Goal: Use online tool/utility: Use online tool/utility

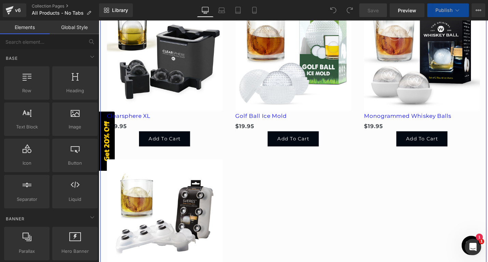
scroll to position [296, 0]
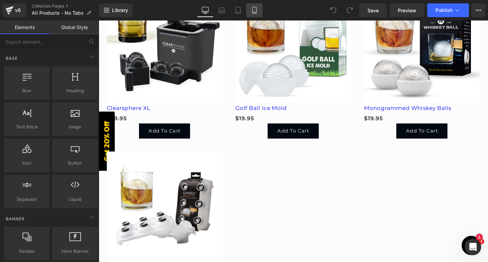
click at [254, 11] on icon at bounding box center [254, 10] width 7 height 7
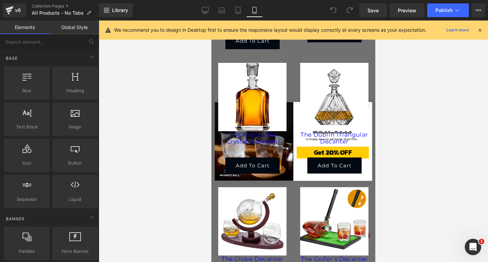
scroll to position [2293, 0]
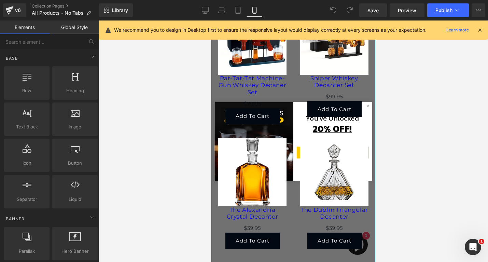
click at [368, 105] on div "Add To Cart" at bounding box center [334, 109] width 68 height 16
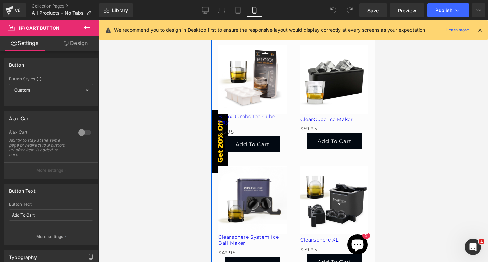
scroll to position [64, 0]
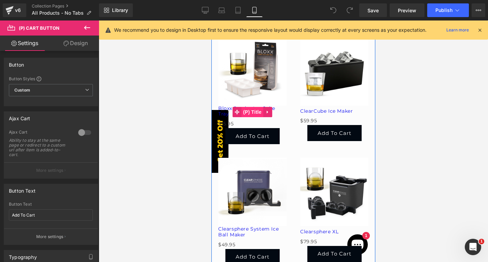
click at [253, 113] on span "(P) Title" at bounding box center [252, 112] width 22 height 10
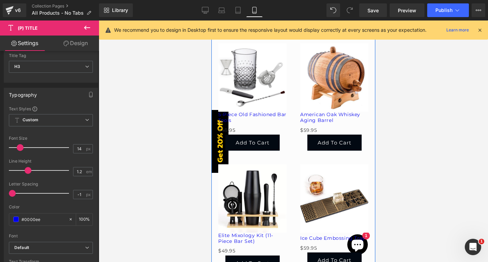
scroll to position [580, 0]
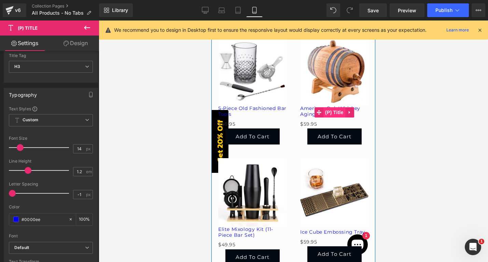
click at [338, 113] on span "(P) Title" at bounding box center [334, 112] width 22 height 10
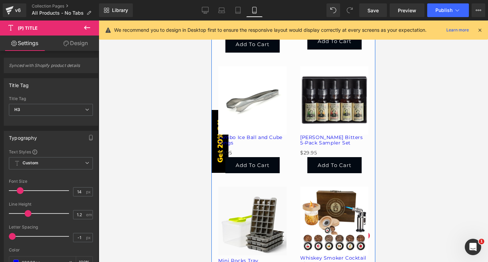
scroll to position [794, 0]
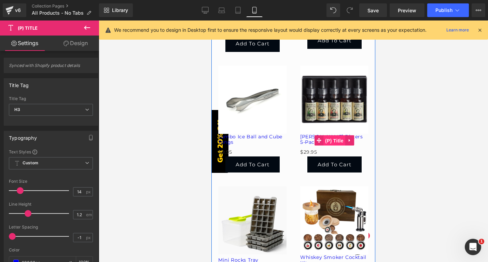
click at [334, 138] on span "(P) Title" at bounding box center [334, 141] width 22 height 10
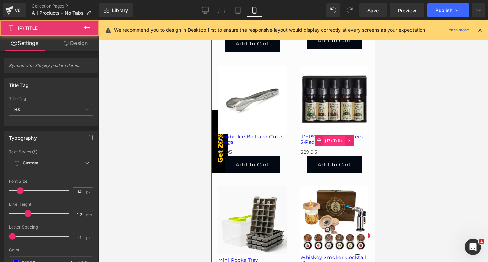
click at [334, 138] on span "(P) Title" at bounding box center [334, 141] width 22 height 10
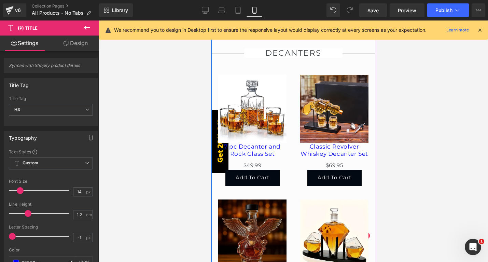
scroll to position [1071, 0]
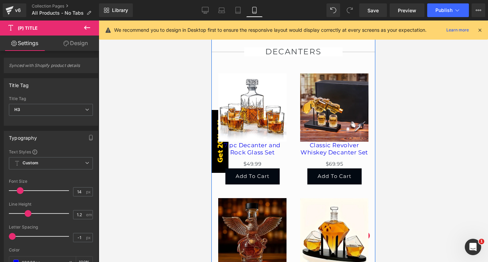
click at [334, 150] on div "Classic Revolver Whiskey Decanter Set (P) Title" at bounding box center [334, 150] width 68 height 17
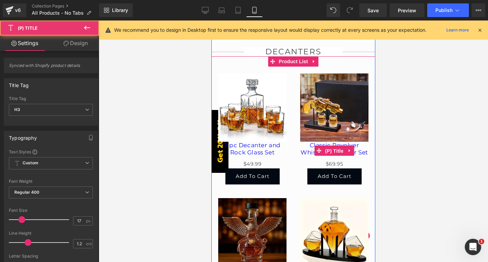
click at [334, 150] on span "(P) Title" at bounding box center [334, 151] width 22 height 10
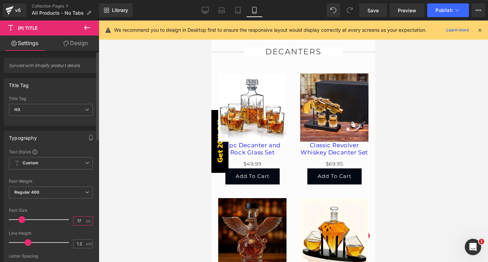
click at [78, 220] on input "17" at bounding box center [79, 221] width 12 height 9
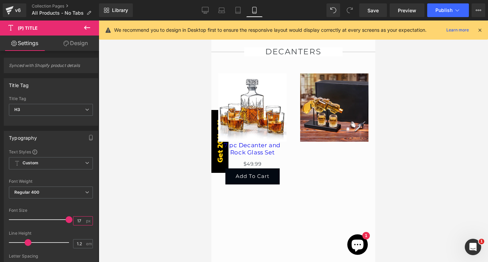
type input "1"
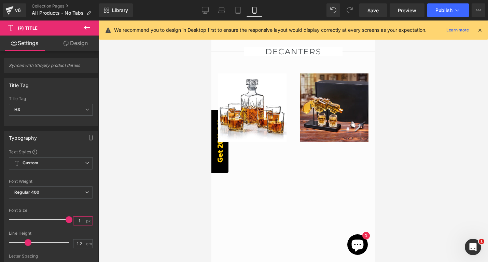
type input "14"
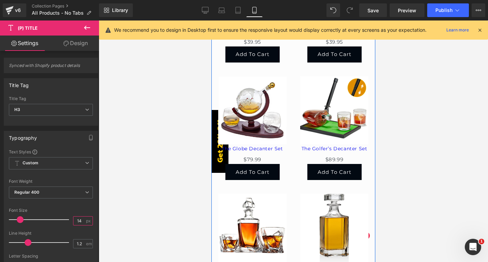
scroll to position [2427, 0]
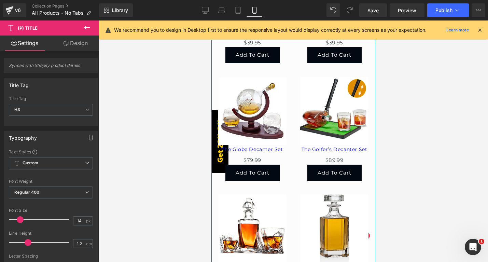
click at [340, 145] on div "The Golfer’s Decanter Set (P) Title" at bounding box center [334, 150] width 68 height 11
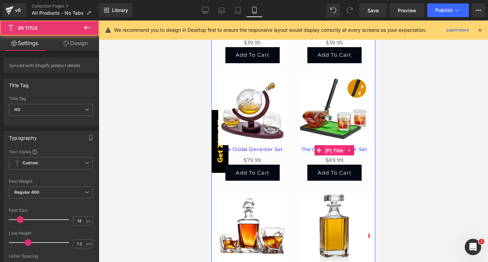
click at [334, 146] on span "(P) Title" at bounding box center [334, 151] width 22 height 10
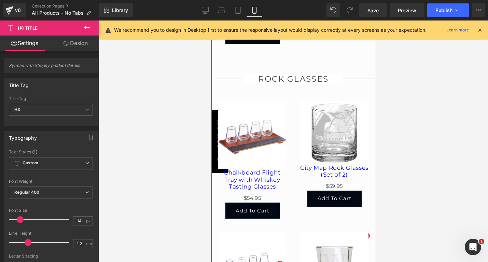
scroll to position [2946, 0]
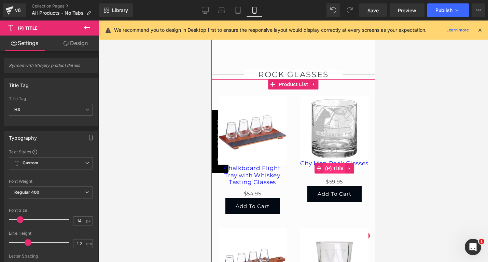
click at [336, 165] on span "(P) Title" at bounding box center [334, 168] width 22 height 10
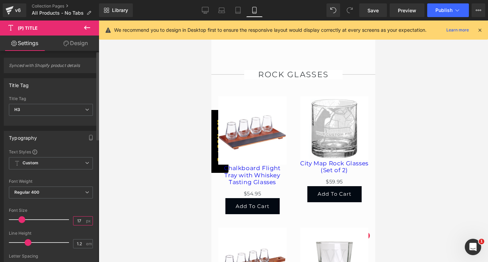
click at [76, 221] on input "17" at bounding box center [79, 221] width 12 height 9
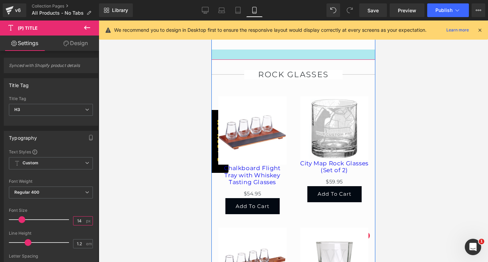
type input "14"
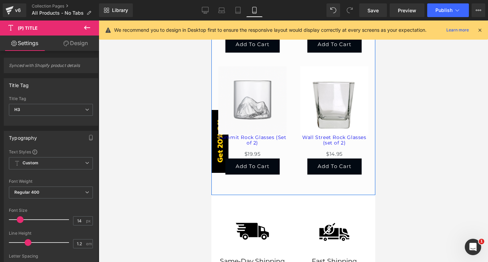
scroll to position [3354, 0]
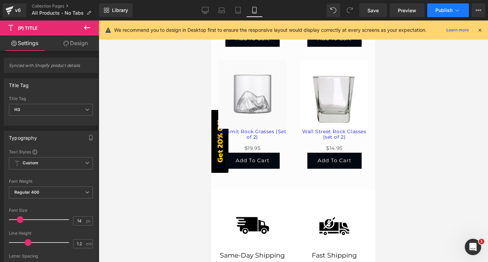
click at [440, 11] on span "Publish" at bounding box center [444, 10] width 17 height 5
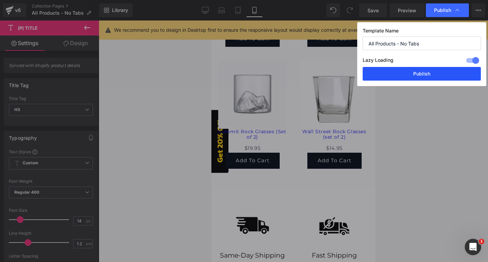
click at [401, 74] on button "Publish" at bounding box center [422, 74] width 118 height 14
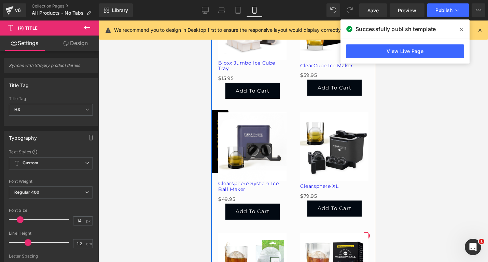
scroll to position [0, 0]
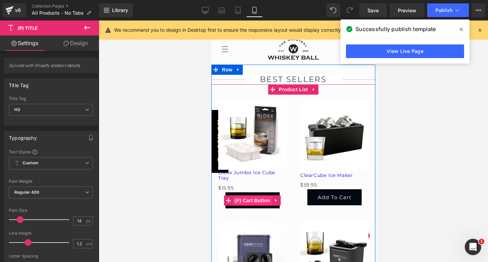
click at [252, 199] on span "(P) Cart Button" at bounding box center [252, 200] width 39 height 10
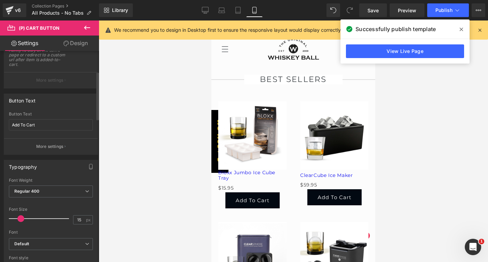
scroll to position [140, 0]
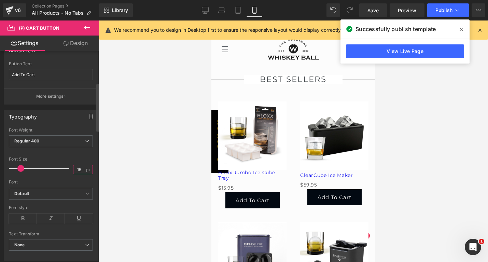
click at [78, 170] on input "15" at bounding box center [79, 169] width 12 height 9
click at [77, 168] on input "15" at bounding box center [79, 169] width 12 height 9
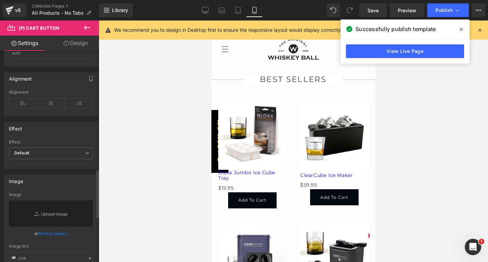
scroll to position [525, 0]
type input "12"
click at [59, 152] on span "Default" at bounding box center [51, 151] width 84 height 12
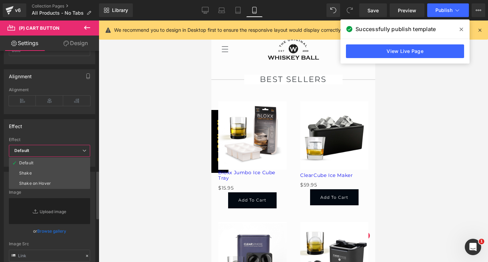
click at [59, 152] on span "Default" at bounding box center [49, 151] width 81 height 12
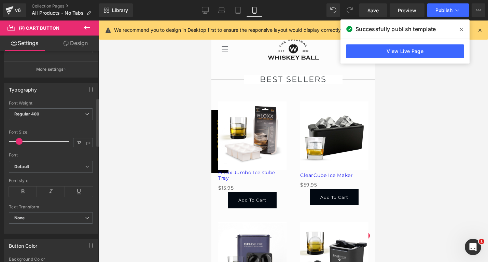
scroll to position [0, 0]
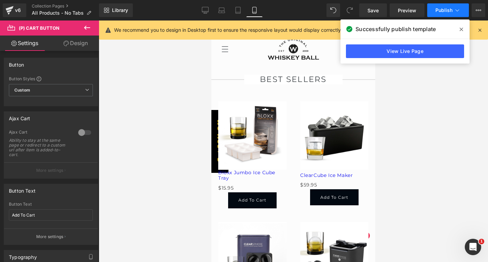
click at [445, 10] on span "Publish" at bounding box center [444, 10] width 17 height 5
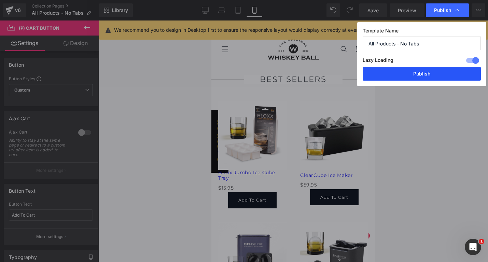
click at [410, 74] on button "Publish" at bounding box center [422, 74] width 118 height 14
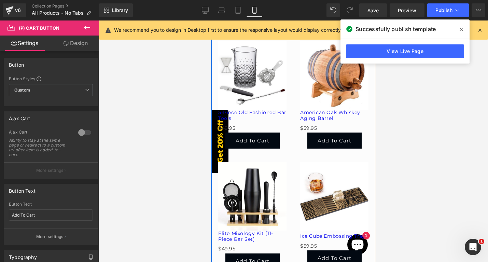
scroll to position [582, 0]
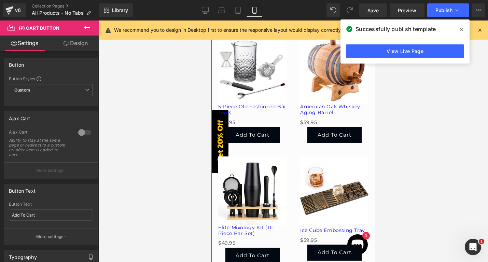
click at [249, 136] on div "Add To Cart (P) Cart Button" at bounding box center [252, 135] width 68 height 16
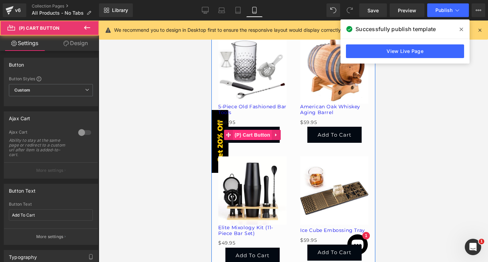
click at [249, 136] on span "(P) Cart Button" at bounding box center [252, 135] width 39 height 10
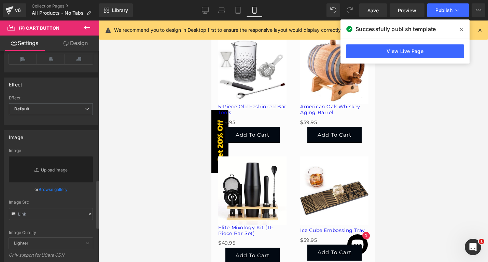
scroll to position [721, 0]
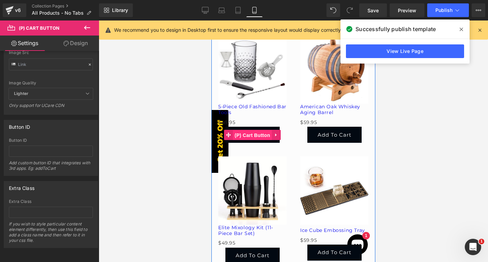
click at [252, 136] on span "(P) Cart Button" at bounding box center [252, 135] width 39 height 10
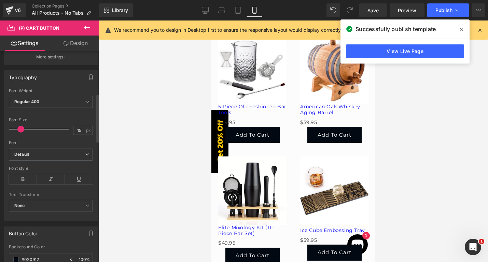
scroll to position [179, 0]
click at [77, 131] on input "15" at bounding box center [79, 130] width 12 height 9
type input "12"
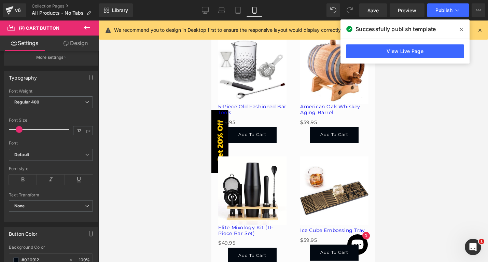
click at [147, 138] on div at bounding box center [293, 140] width 389 height 241
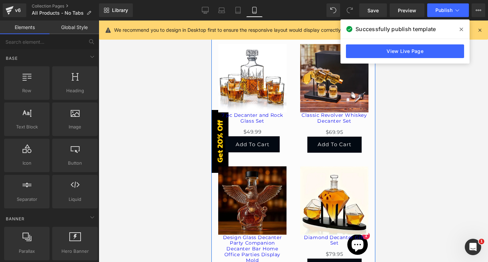
scroll to position [1107, 0]
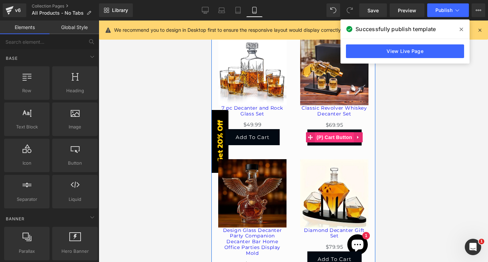
click at [330, 138] on span "(P) Cart Button" at bounding box center [334, 137] width 39 height 10
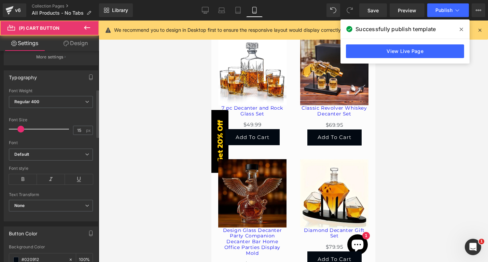
scroll to position [188, 0]
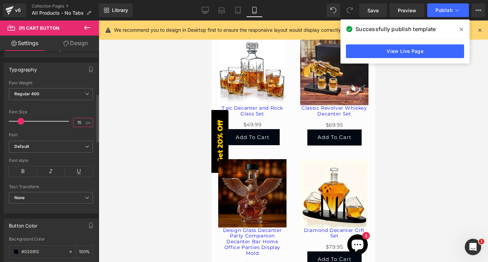
click at [75, 120] on input "15" at bounding box center [79, 122] width 12 height 9
type input "12"
click at [172, 144] on div at bounding box center [293, 140] width 389 height 241
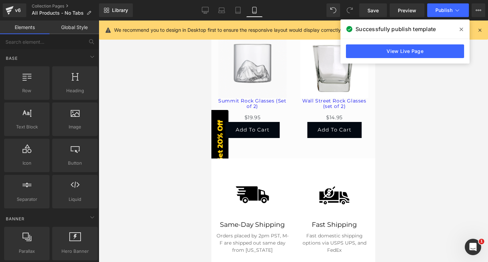
scroll to position [3384, 0]
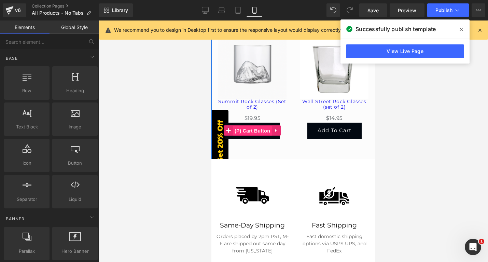
click at [249, 126] on span "(P) Cart Button" at bounding box center [252, 131] width 39 height 10
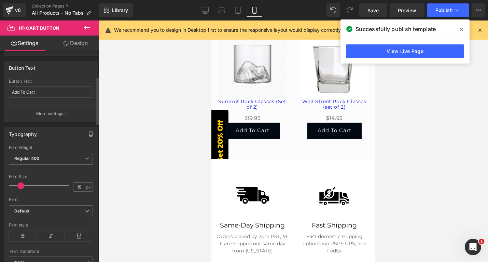
scroll to position [134, 0]
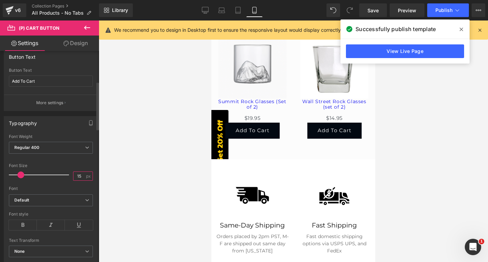
click at [74, 176] on input "15" at bounding box center [79, 176] width 12 height 9
type input "12"
click at [418, 109] on div at bounding box center [293, 140] width 389 height 241
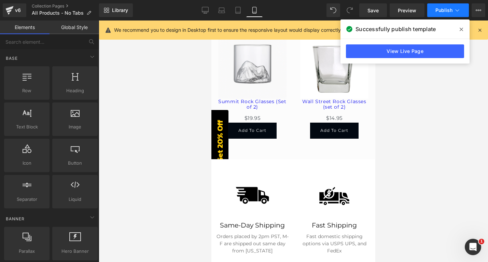
click at [444, 12] on span "Publish" at bounding box center [444, 10] width 17 height 5
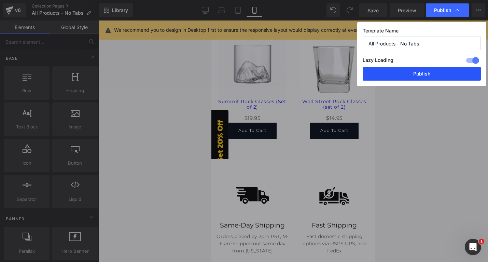
click at [415, 74] on button "Publish" at bounding box center [422, 74] width 118 height 14
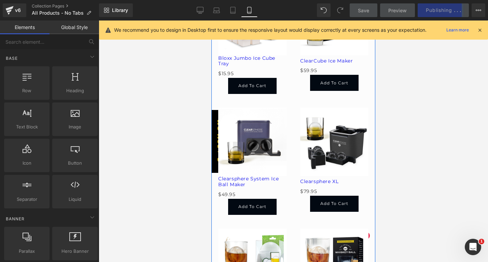
scroll to position [0, 0]
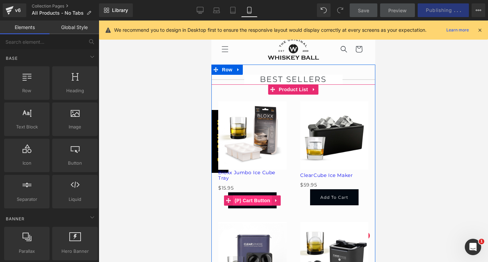
click at [255, 203] on span "(P) Cart Button" at bounding box center [252, 200] width 39 height 10
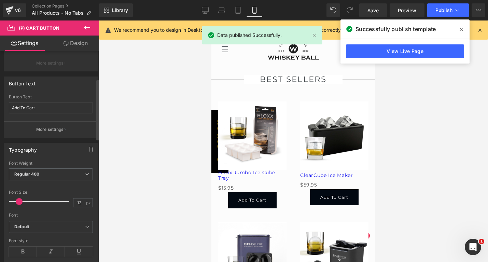
scroll to position [109, 0]
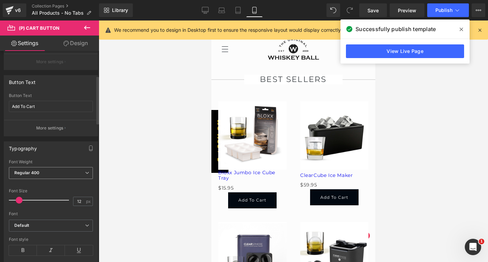
click at [65, 172] on span "Regular 400" at bounding box center [51, 173] width 84 height 12
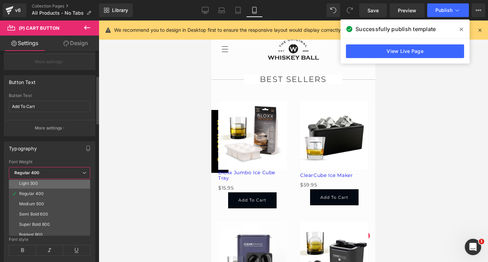
scroll to position [24, 0]
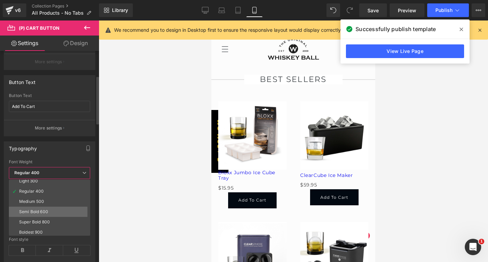
click at [44, 211] on div "Semi Bold 600" at bounding box center [33, 211] width 29 height 5
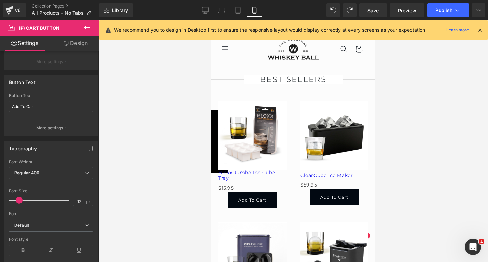
click at [80, 45] on link "Design" at bounding box center [76, 43] width 50 height 15
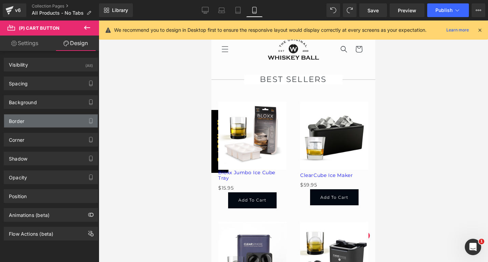
click at [38, 124] on div "Border" at bounding box center [51, 120] width 94 height 13
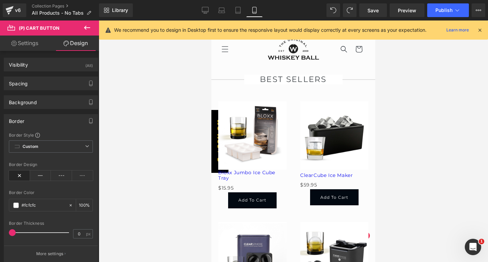
click at [38, 124] on div "Border" at bounding box center [51, 120] width 94 height 13
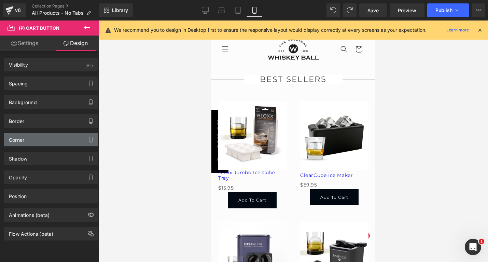
click at [36, 139] on div "Corner" at bounding box center [51, 139] width 94 height 13
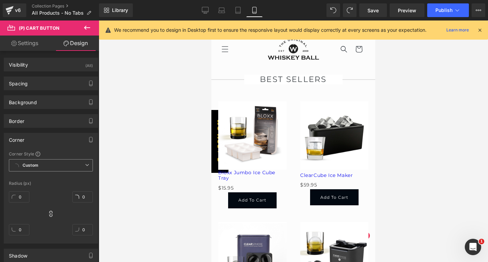
click at [43, 164] on span "Custom Setup Global Style" at bounding box center [51, 165] width 84 height 12
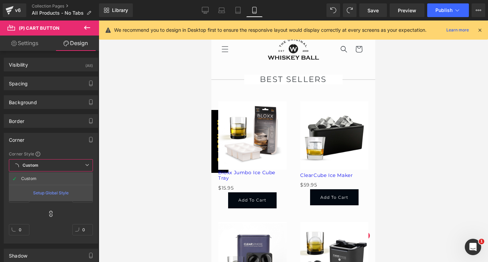
click at [43, 164] on span "Custom Setup Global Style" at bounding box center [51, 165] width 84 height 12
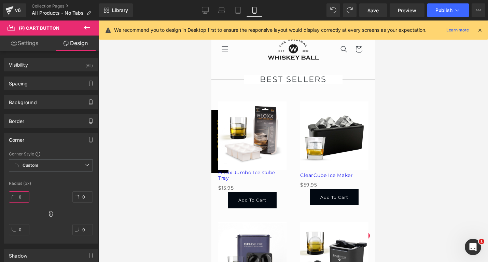
click at [18, 197] on input "0" at bounding box center [19, 196] width 20 height 11
type input "5"
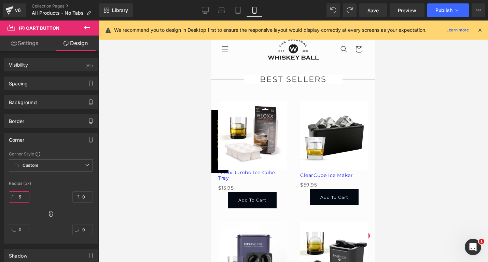
type input "5"
type input "1"
type input "10"
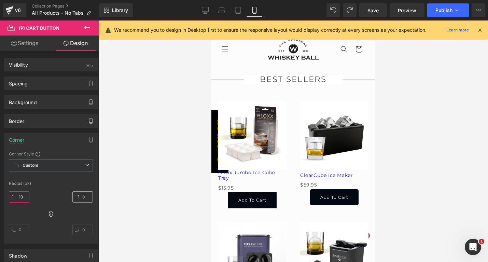
type input "10"
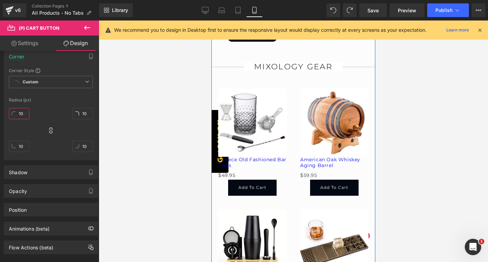
scroll to position [530, 0]
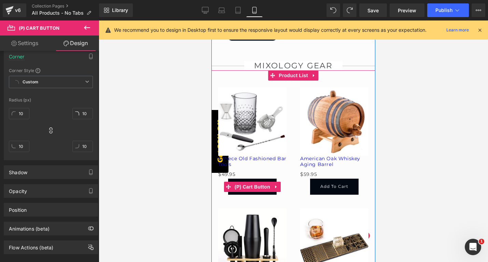
click at [252, 180] on button "Add To Cart" at bounding box center [252, 187] width 49 height 16
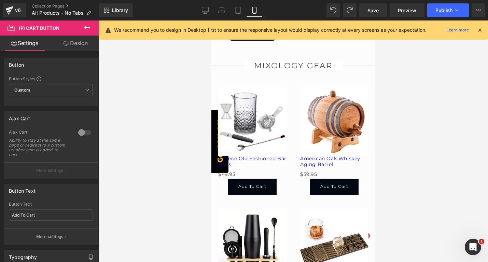
click at [82, 45] on link "Design" at bounding box center [76, 43] width 50 height 15
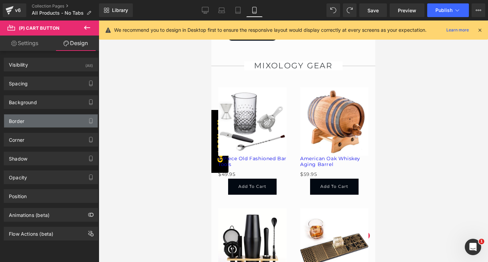
click at [37, 123] on div "Border" at bounding box center [51, 120] width 94 height 13
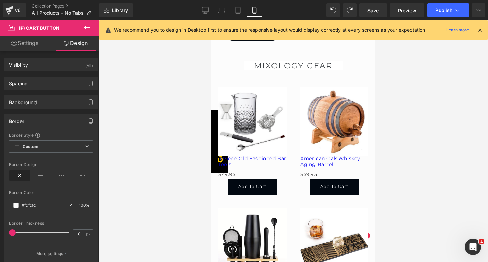
click at [78, 47] on link "Design" at bounding box center [76, 43] width 50 height 15
click at [31, 119] on div "Border" at bounding box center [51, 120] width 94 height 13
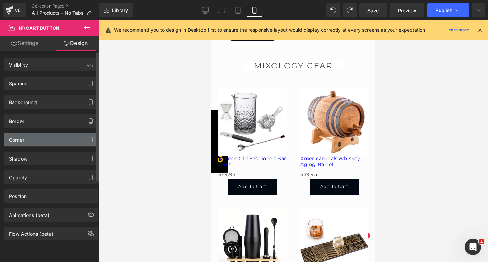
click at [29, 142] on div "Corner" at bounding box center [51, 139] width 94 height 13
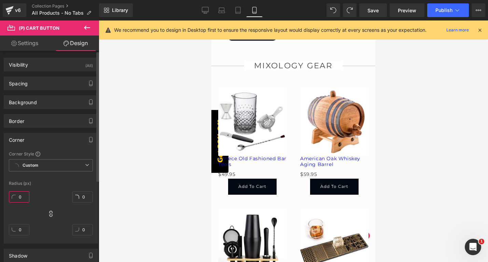
click at [21, 196] on input "0" at bounding box center [19, 196] width 20 height 11
type input "10"
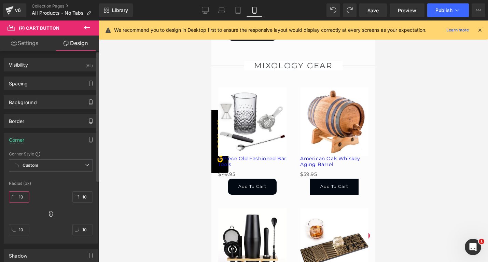
type input "10"
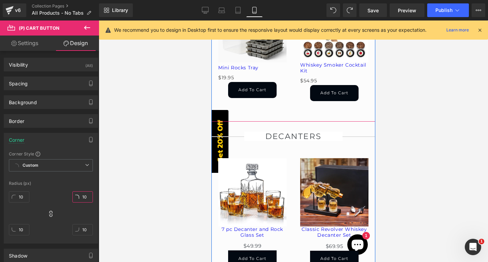
scroll to position [1000, 0]
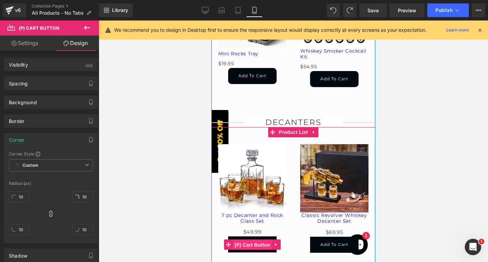
click at [252, 246] on span "(P) Cart Button" at bounding box center [252, 245] width 39 height 10
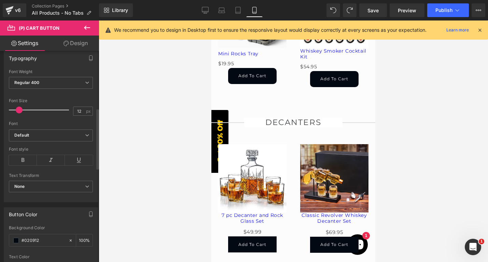
scroll to position [200, 0]
click at [77, 44] on link "Design" at bounding box center [76, 43] width 50 height 15
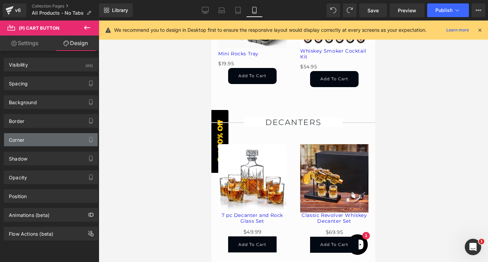
click at [44, 141] on div "Corner" at bounding box center [51, 139] width 94 height 13
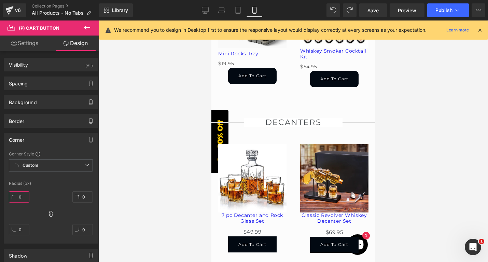
click at [17, 195] on input "0" at bounding box center [19, 196] width 20 height 11
type input "1"
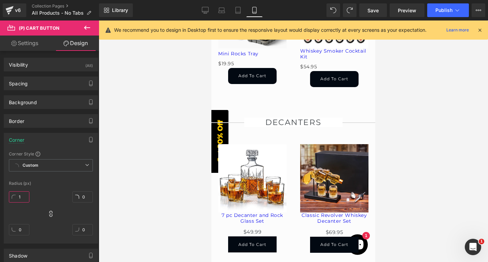
type input "1"
type input "10"
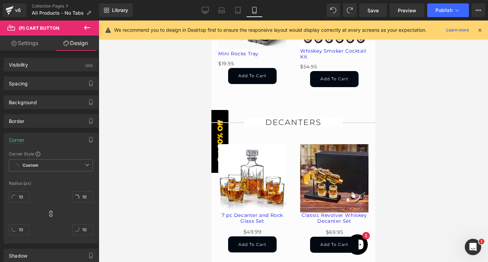
click at [146, 179] on div at bounding box center [293, 140] width 389 height 241
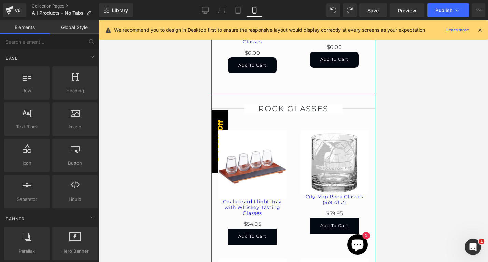
scroll to position [2915, 0]
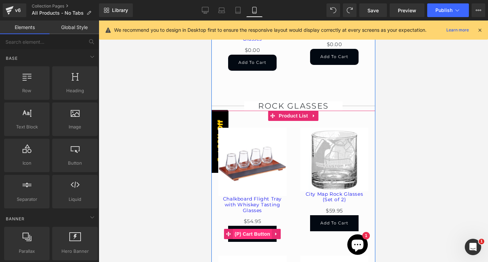
click at [253, 230] on span "(P) Cart Button" at bounding box center [252, 234] width 39 height 10
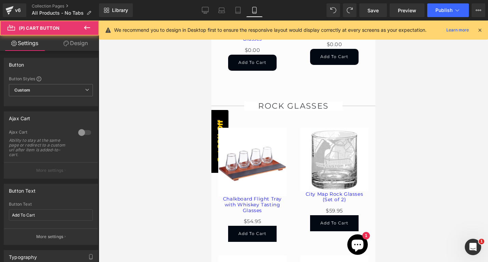
click at [79, 45] on link "Design" at bounding box center [76, 43] width 50 height 15
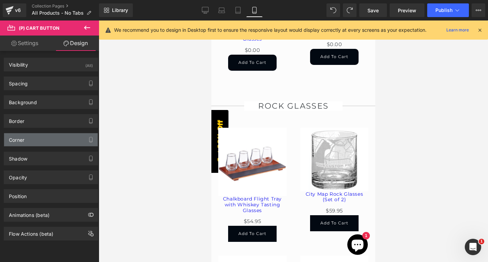
click at [38, 140] on div "Corner" at bounding box center [51, 139] width 94 height 13
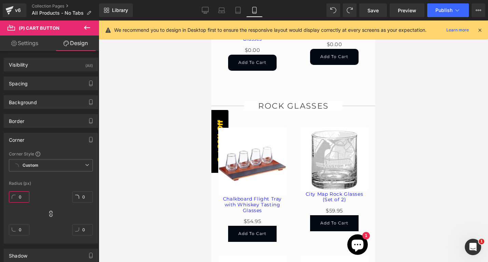
click at [18, 199] on input "0" at bounding box center [19, 196] width 20 height 11
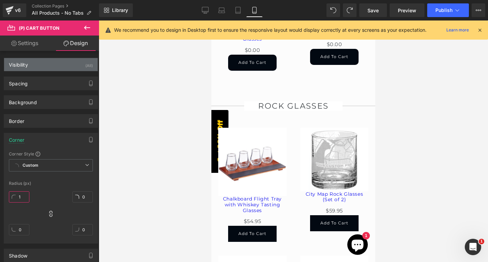
type input "10"
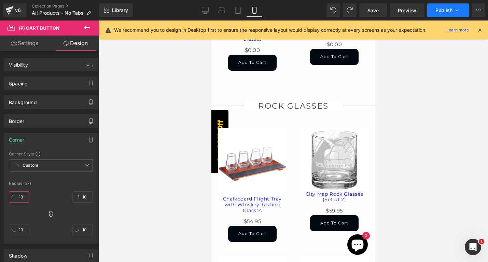
type input "10"
click at [439, 10] on span "Publish" at bounding box center [444, 10] width 17 height 5
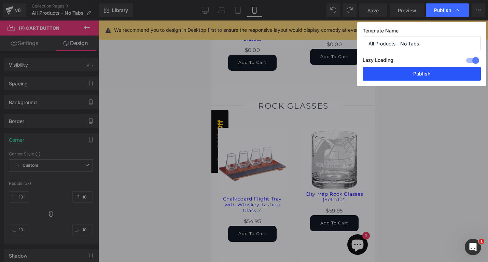
click at [408, 75] on button "Publish" at bounding box center [422, 74] width 118 height 14
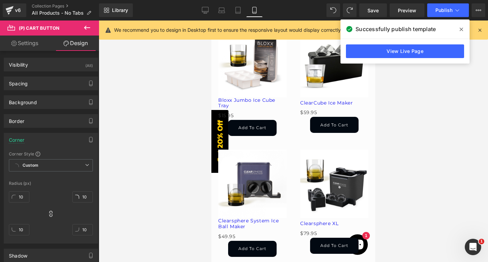
scroll to position [0, 0]
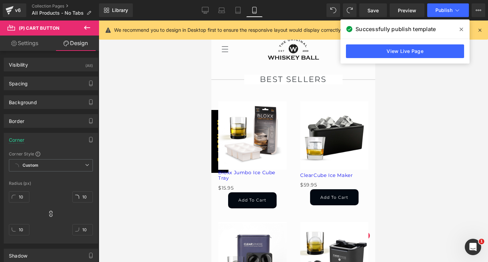
click at [461, 28] on icon at bounding box center [461, 29] width 3 height 5
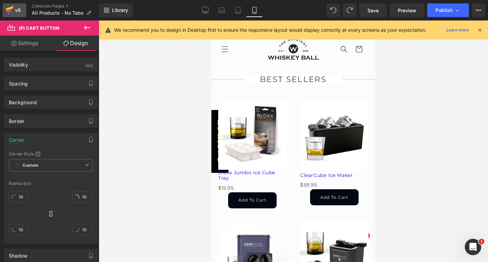
click at [15, 10] on div "v6" at bounding box center [18, 10] width 9 height 9
